Goal: Information Seeking & Learning: Learn about a topic

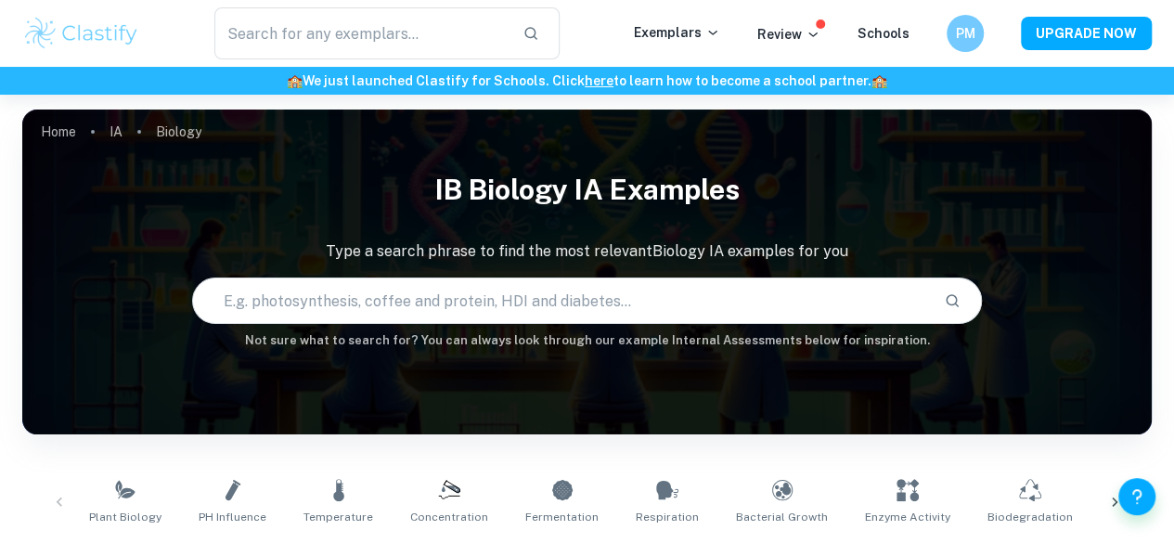
scroll to position [269, 0]
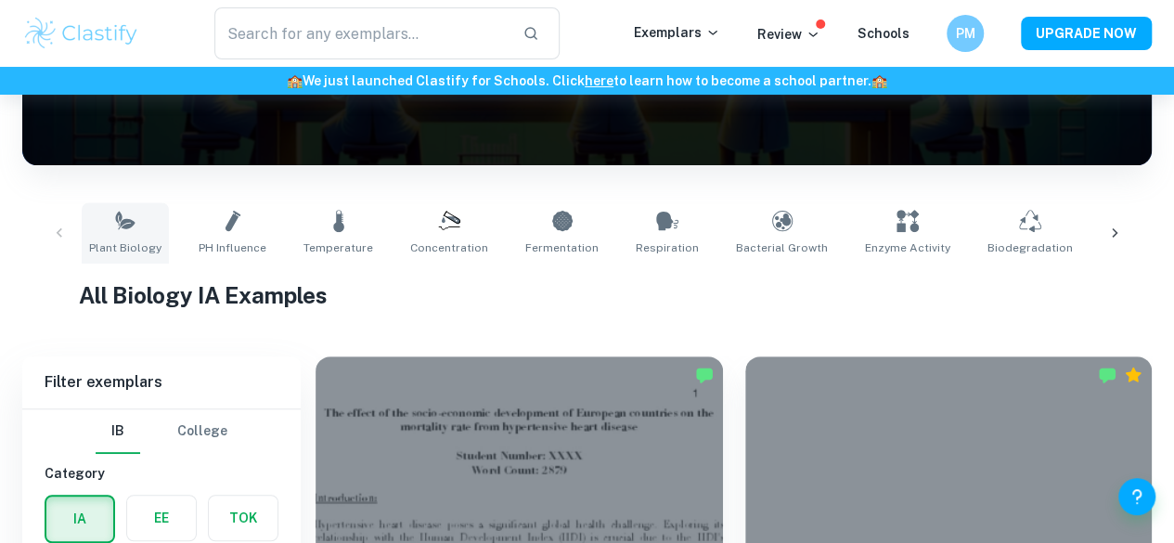
click at [137, 229] on link "Plant Biology" at bounding box center [125, 232] width 87 height 61
type input "Plant Biology"
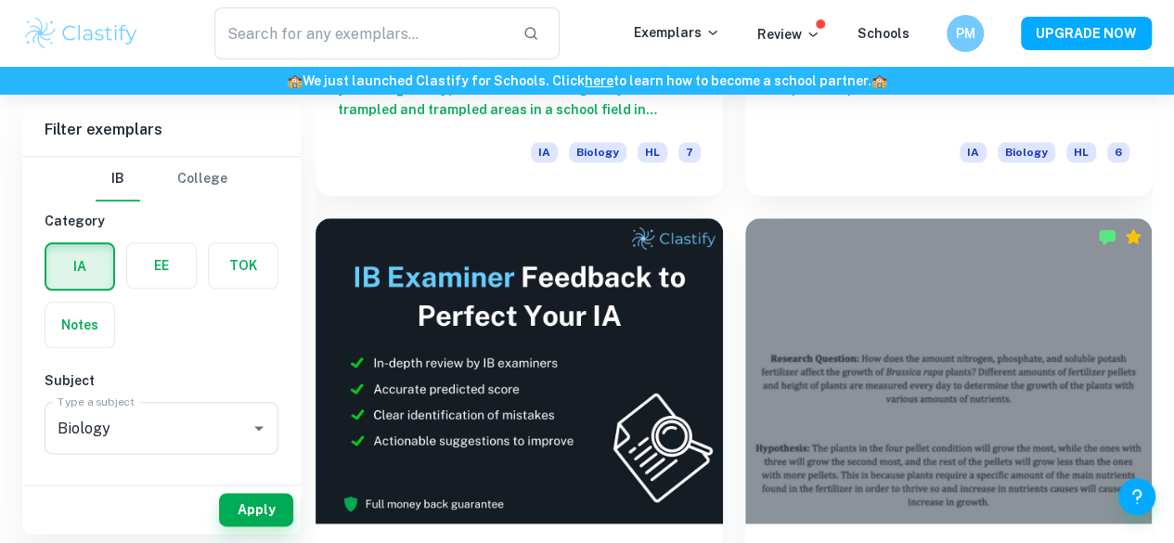
scroll to position [902, 0]
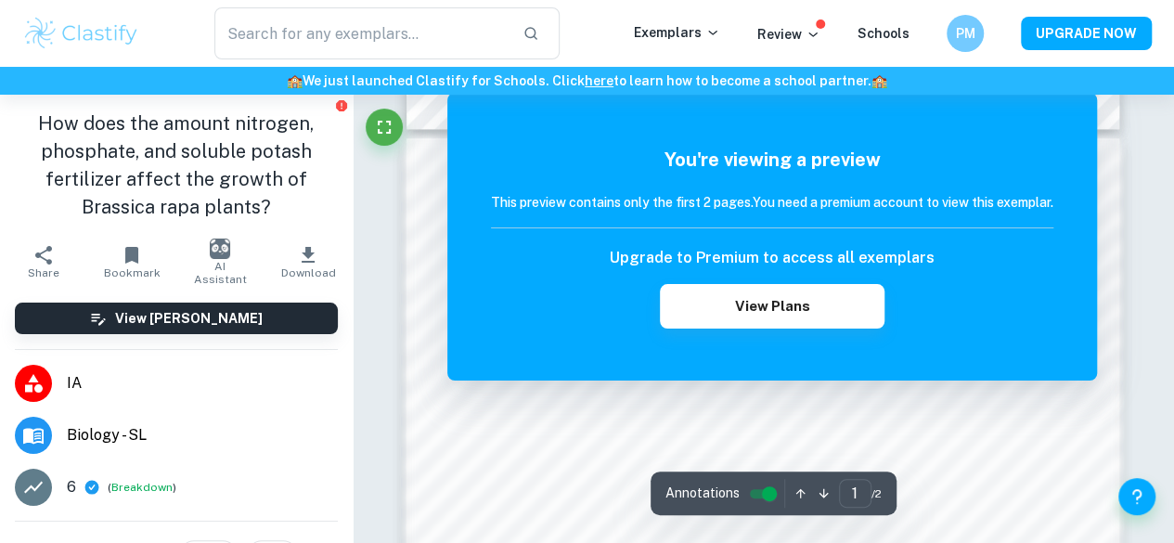
scroll to position [936, 0]
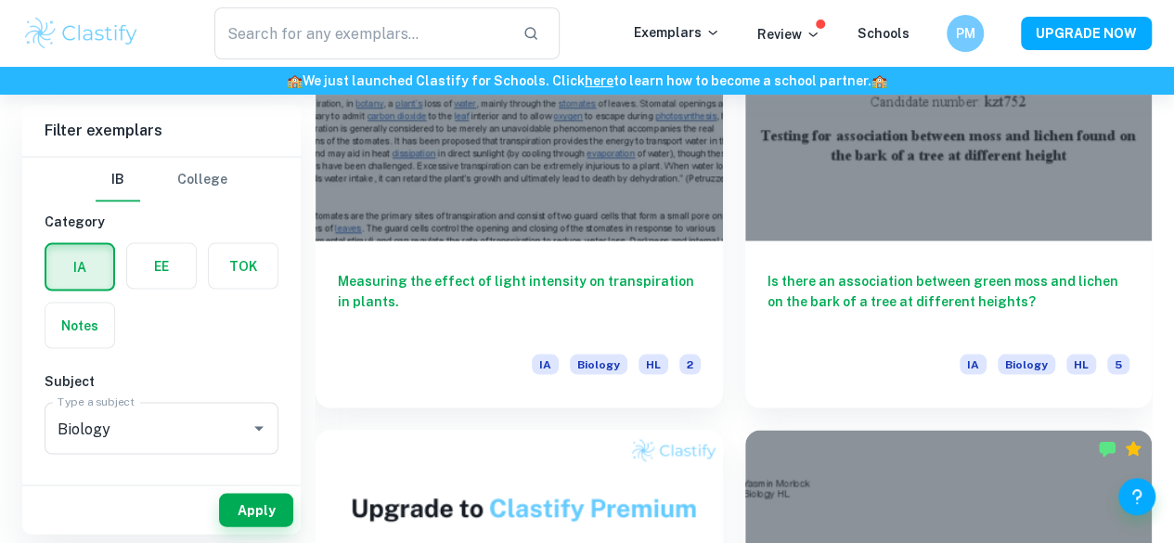
scroll to position [1679, 0]
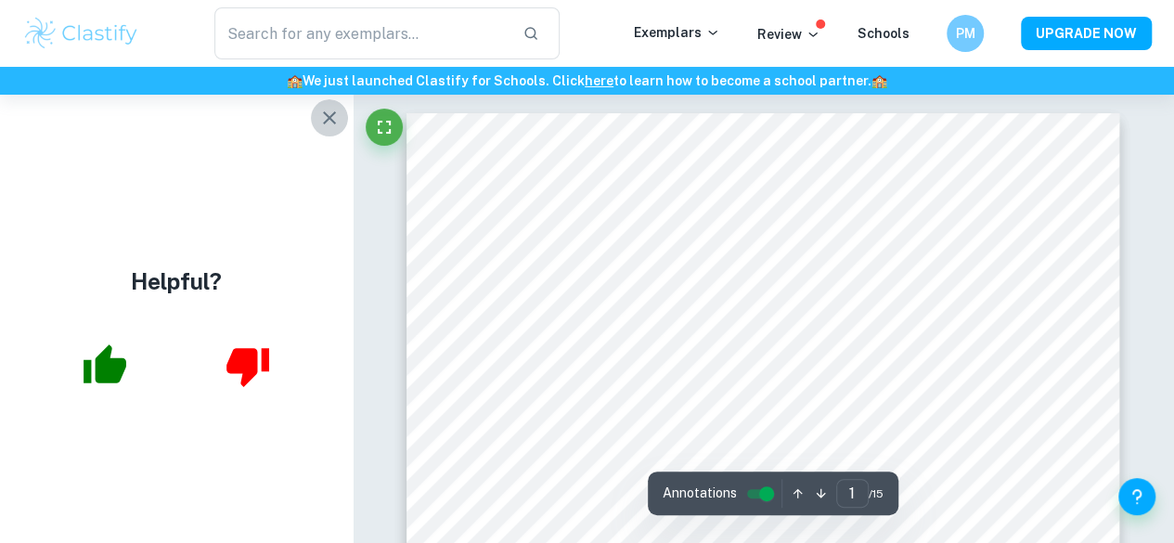
click at [326, 124] on icon "button" at bounding box center [329, 118] width 22 height 22
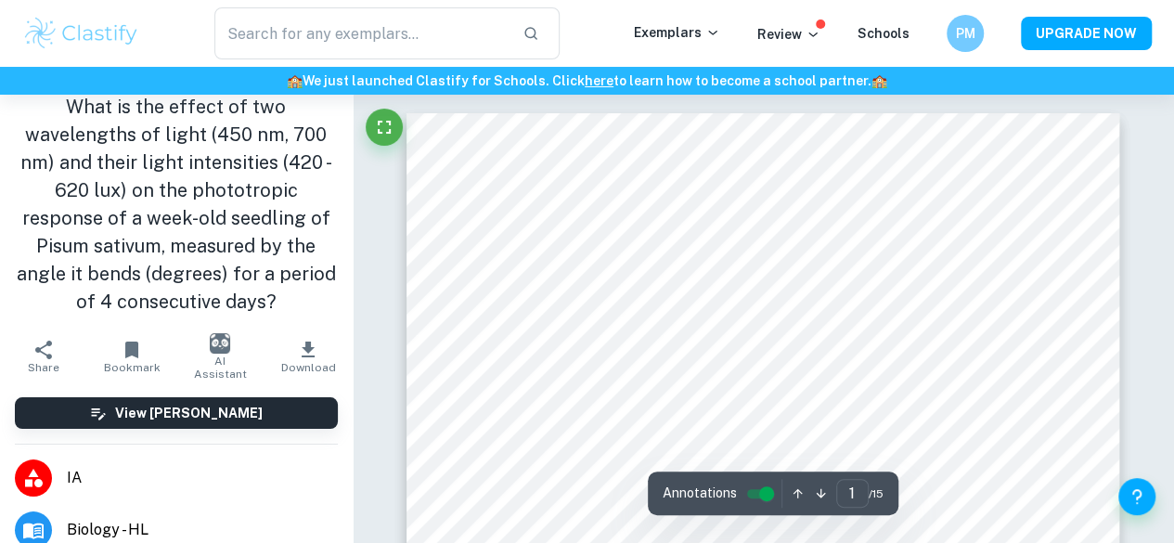
scroll to position [1, 0]
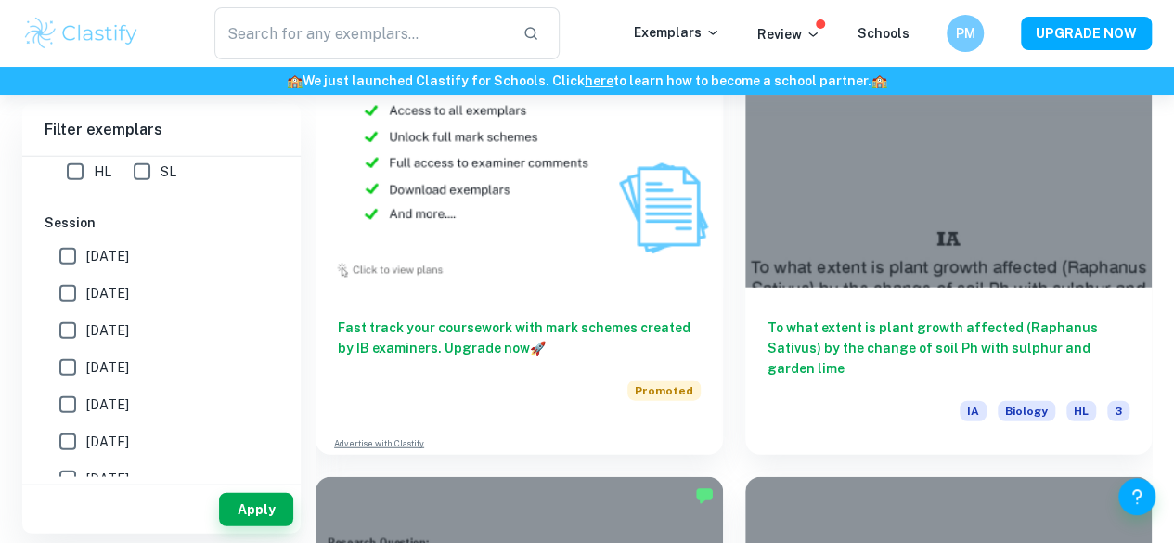
scroll to position [2128, 0]
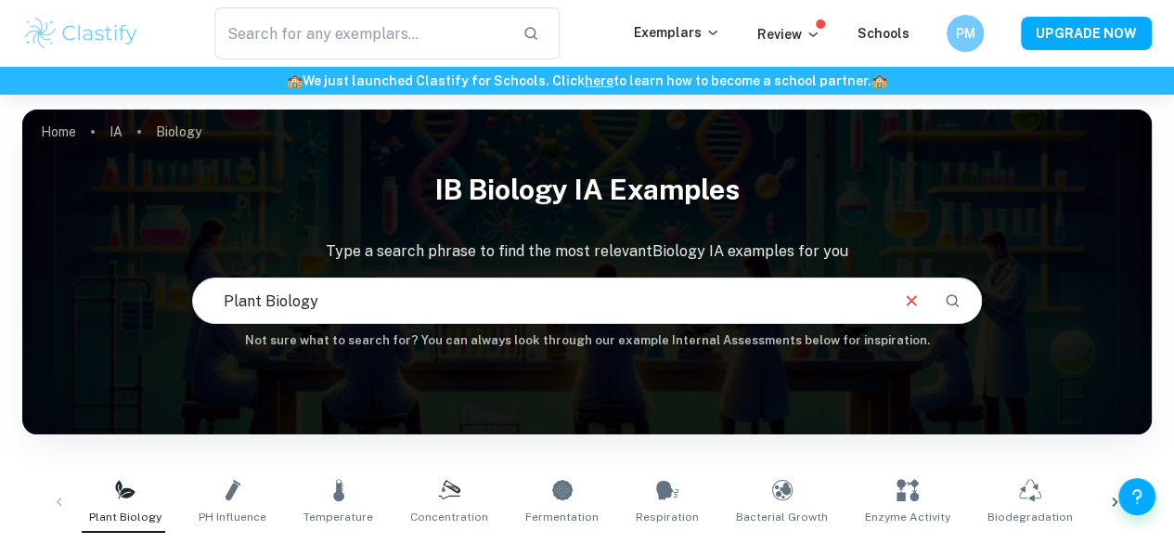
scroll to position [229, 0]
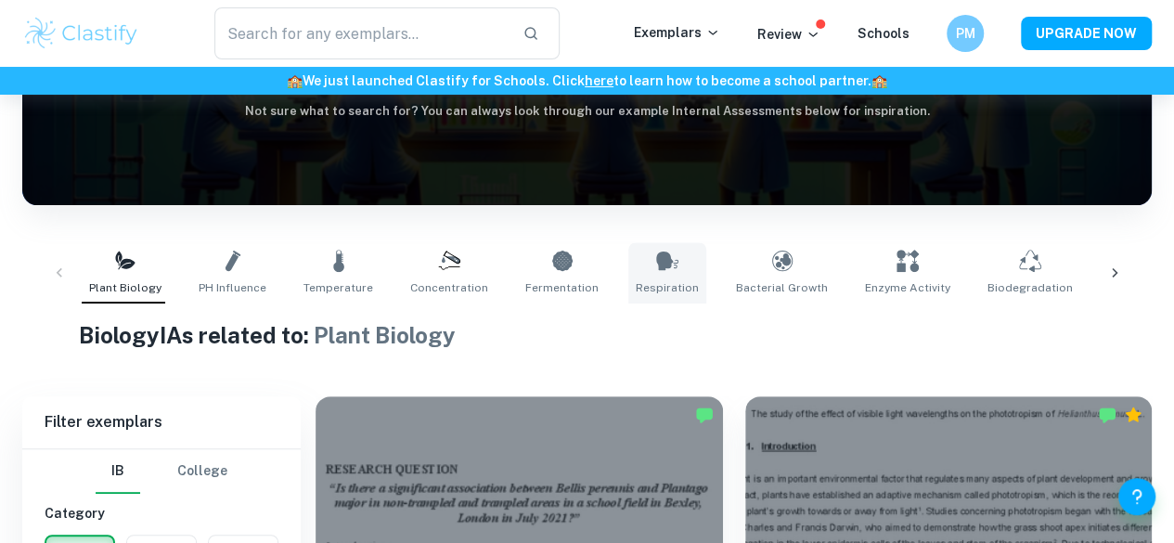
click at [636, 279] on span "Respiration" at bounding box center [667, 287] width 63 height 17
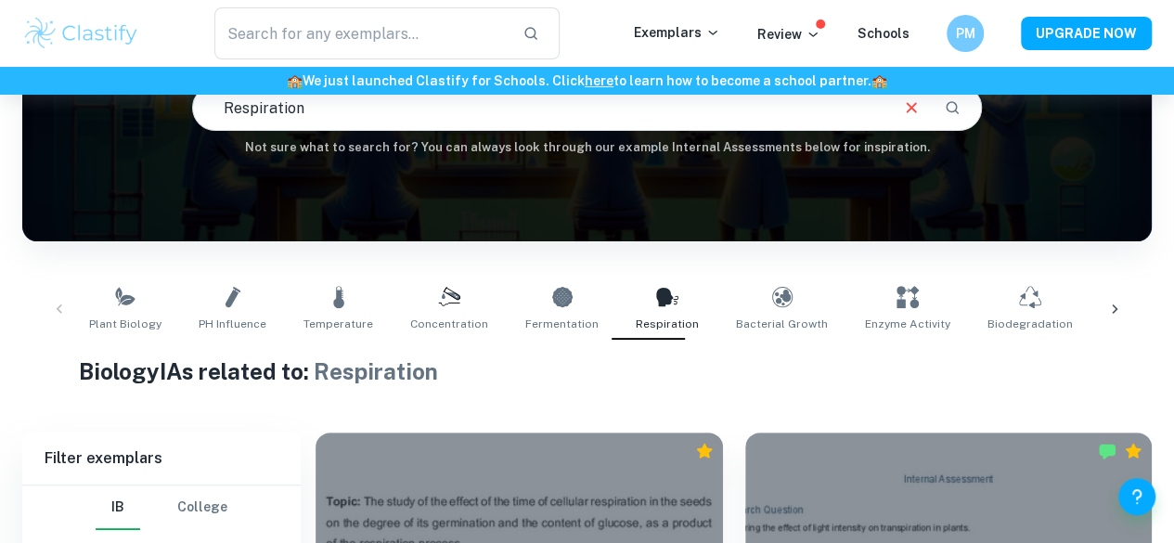
scroll to position [150, 0]
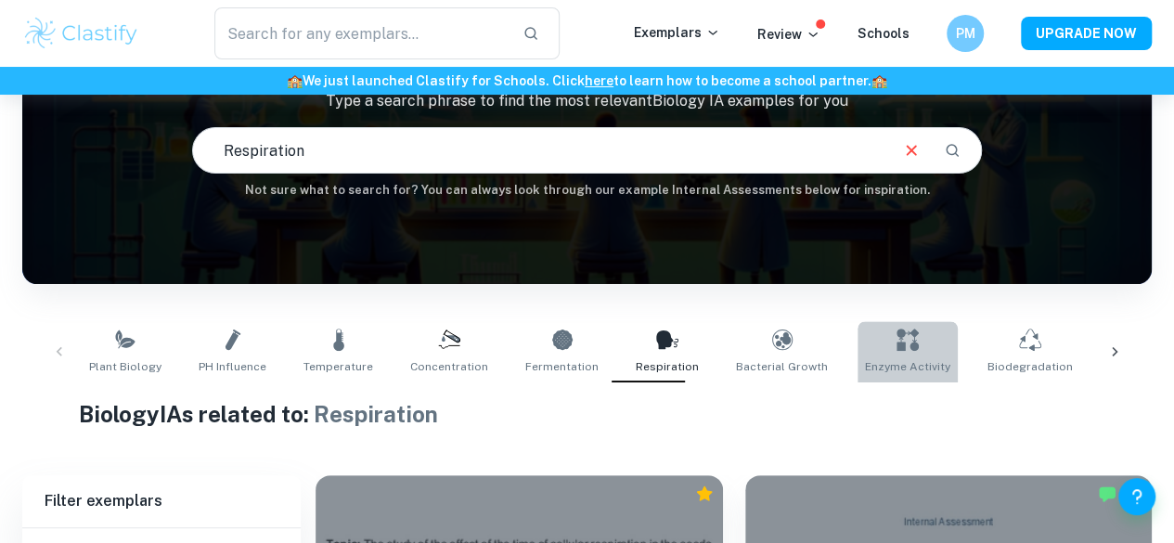
click at [896, 348] on icon at bounding box center [907, 339] width 22 height 22
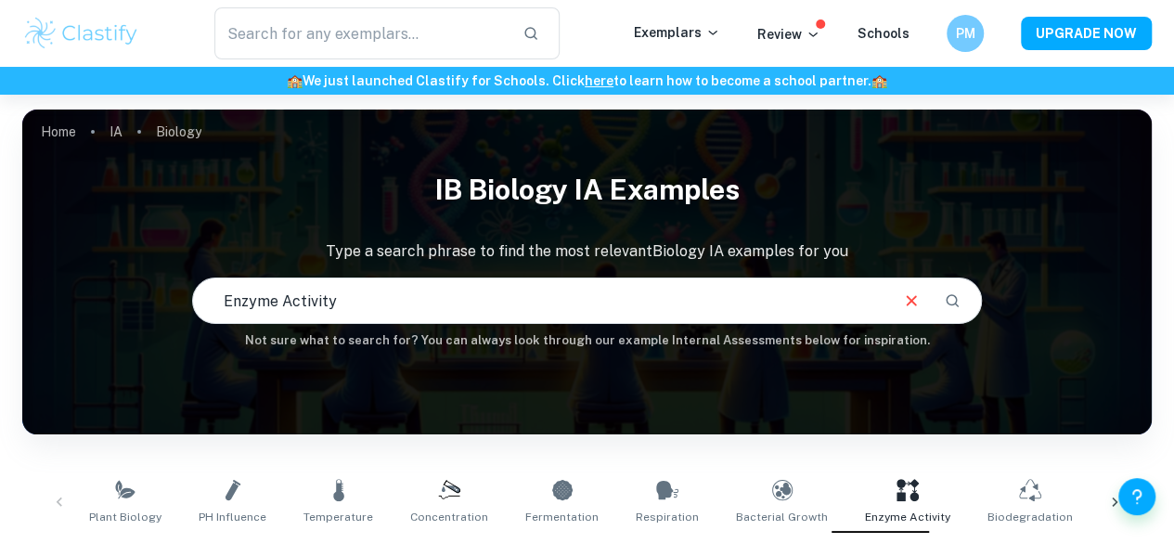
scroll to position [241, 0]
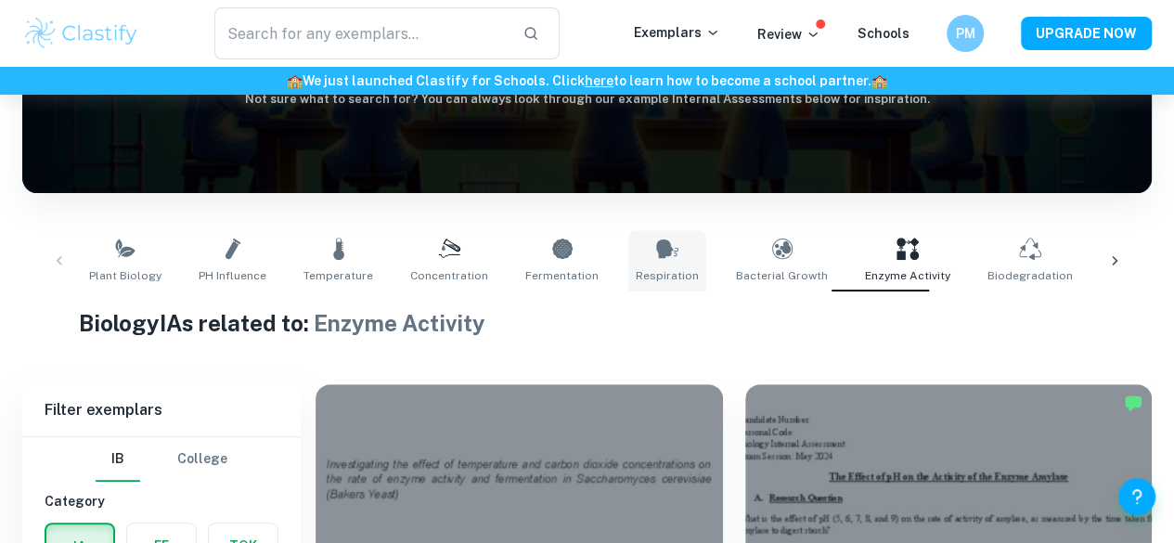
click at [651, 285] on link "Respiration" at bounding box center [667, 260] width 78 height 61
type input "Respiration"
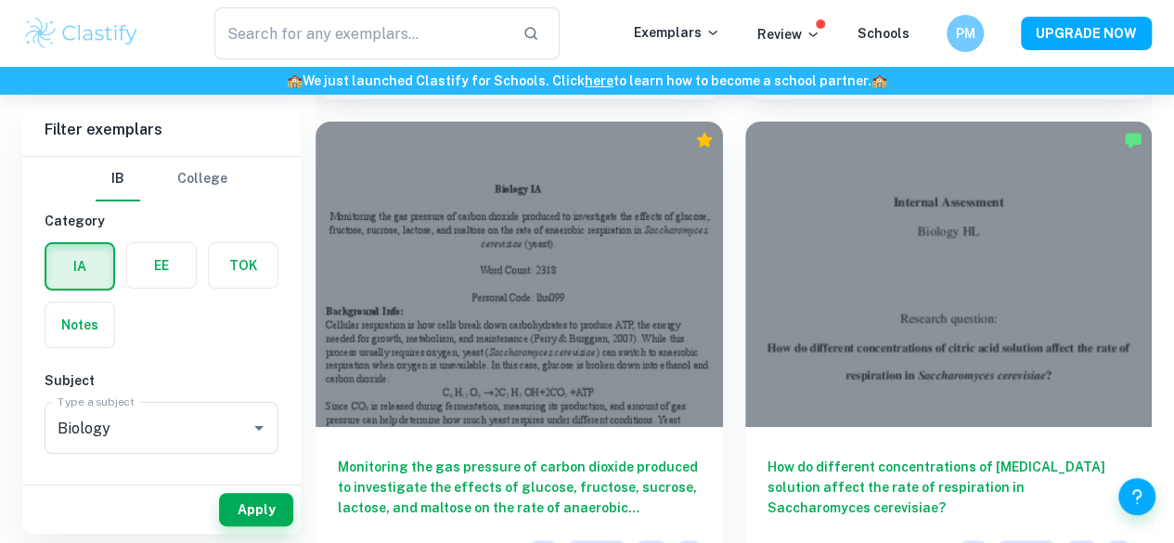
scroll to position [3821, 0]
